Goal: Transaction & Acquisition: Purchase product/service

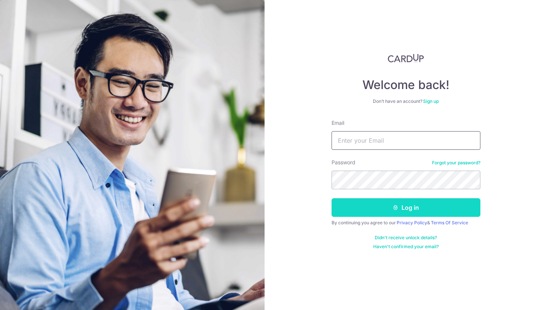
type input "[EMAIL_ADDRESS][DOMAIN_NAME]"
click at [396, 208] on icon "submit" at bounding box center [396, 207] width 6 height 6
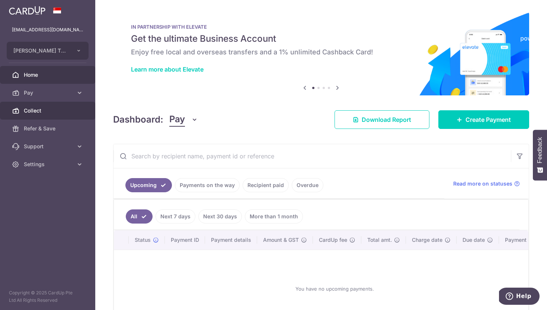
click at [36, 110] on span "Collect" at bounding box center [48, 110] width 49 height 7
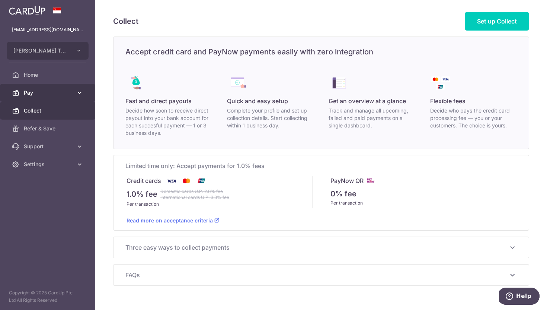
click at [79, 90] on icon at bounding box center [79, 92] width 7 height 7
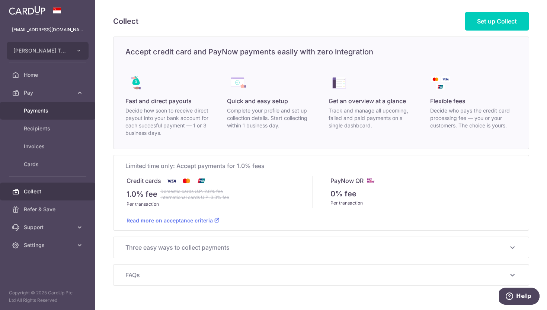
click at [46, 112] on span "Payments" at bounding box center [48, 110] width 49 height 7
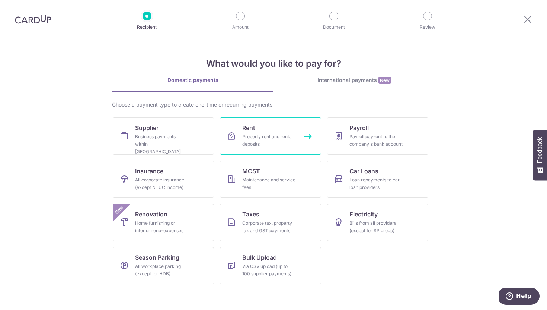
click at [278, 137] on div "Property rent and rental deposits" at bounding box center [269, 140] width 54 height 15
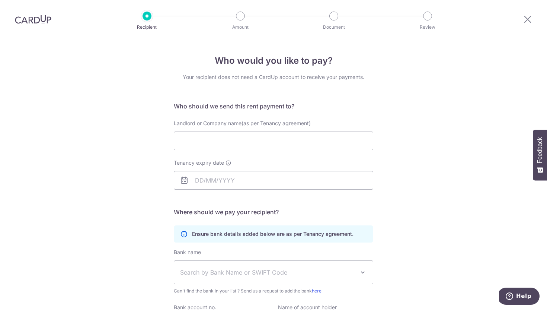
click at [45, 19] on img at bounding box center [33, 19] width 36 height 9
click at [41, 20] on img at bounding box center [33, 19] width 36 height 9
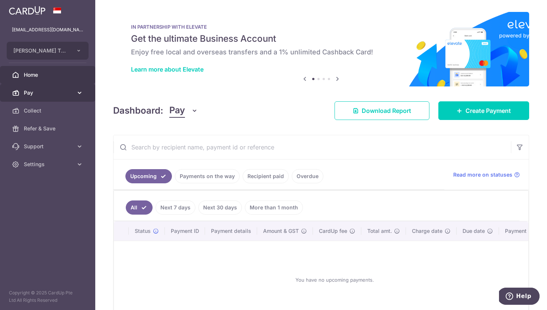
click at [81, 91] on icon at bounding box center [79, 92] width 7 height 7
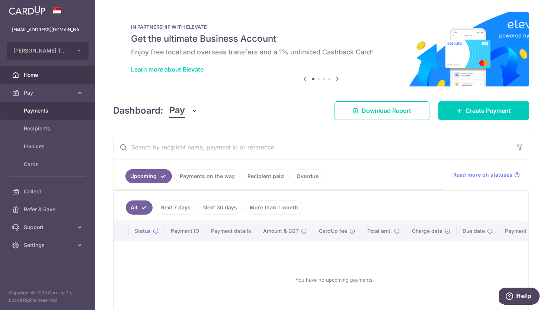
click at [40, 115] on link "Payments" at bounding box center [47, 111] width 95 height 18
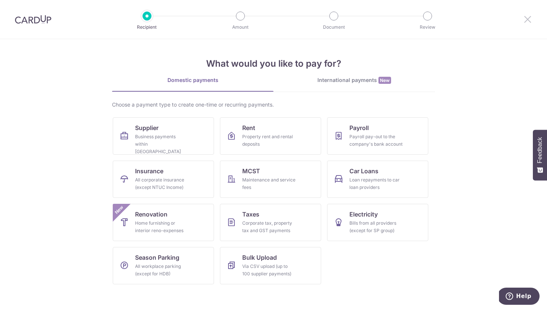
click at [529, 19] on icon at bounding box center [527, 19] width 9 height 9
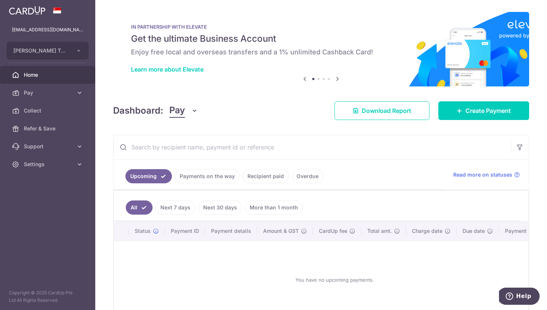
click at [58, 11] on span at bounding box center [57, 10] width 9 height 6
click at [76, 164] on icon at bounding box center [79, 163] width 7 height 7
click at [42, 200] on span "Logout" at bounding box center [48, 199] width 49 height 7
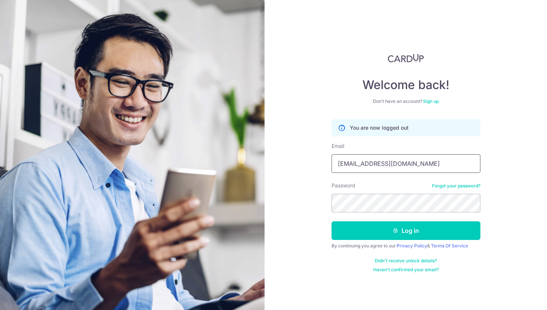
drag, startPoint x: 422, startPoint y: 159, endPoint x: 345, endPoint y: 162, distance: 77.8
click at [335, 159] on input "[EMAIL_ADDRESS][DOMAIN_NAME]" at bounding box center [406, 163] width 149 height 19
type input "s.erwu25@gmail.com"
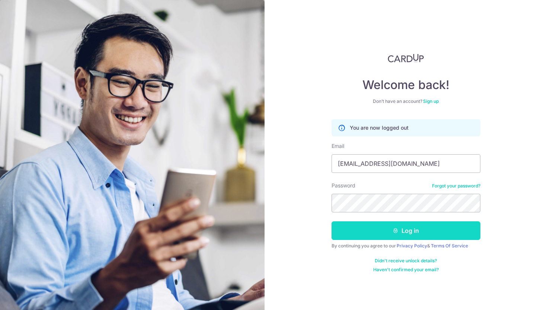
click at [381, 226] on button "Log in" at bounding box center [406, 230] width 149 height 19
